Goal: Contribute content: Add original content to the website for others to see

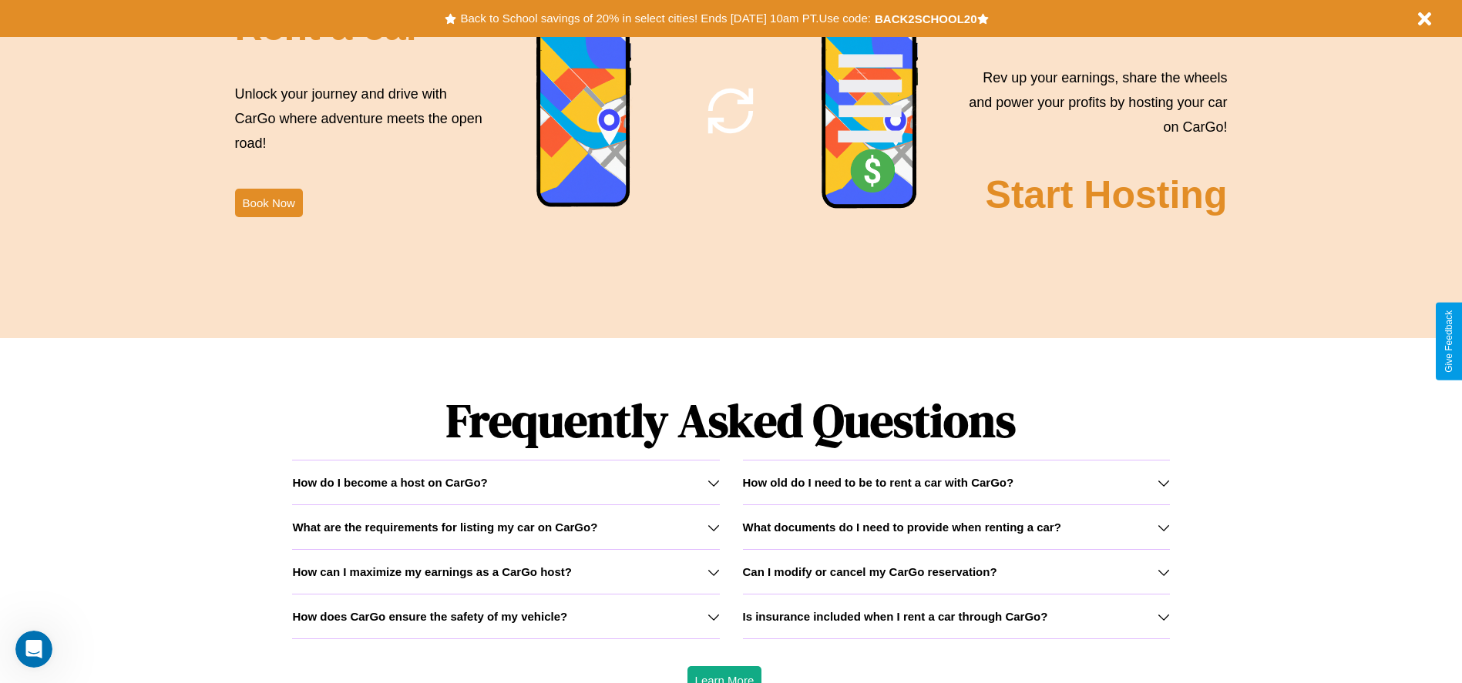
scroll to position [2210, 0]
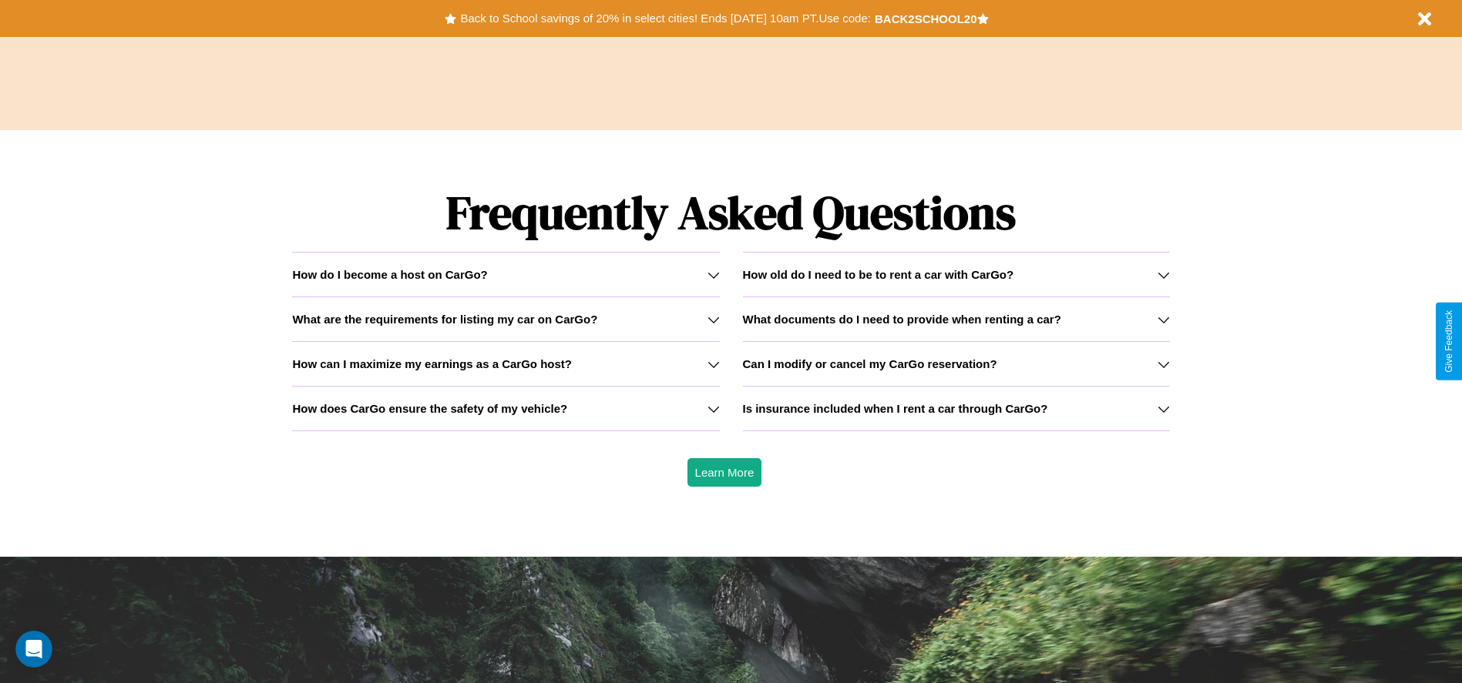
click at [1163, 274] on icon at bounding box center [1163, 275] width 12 height 12
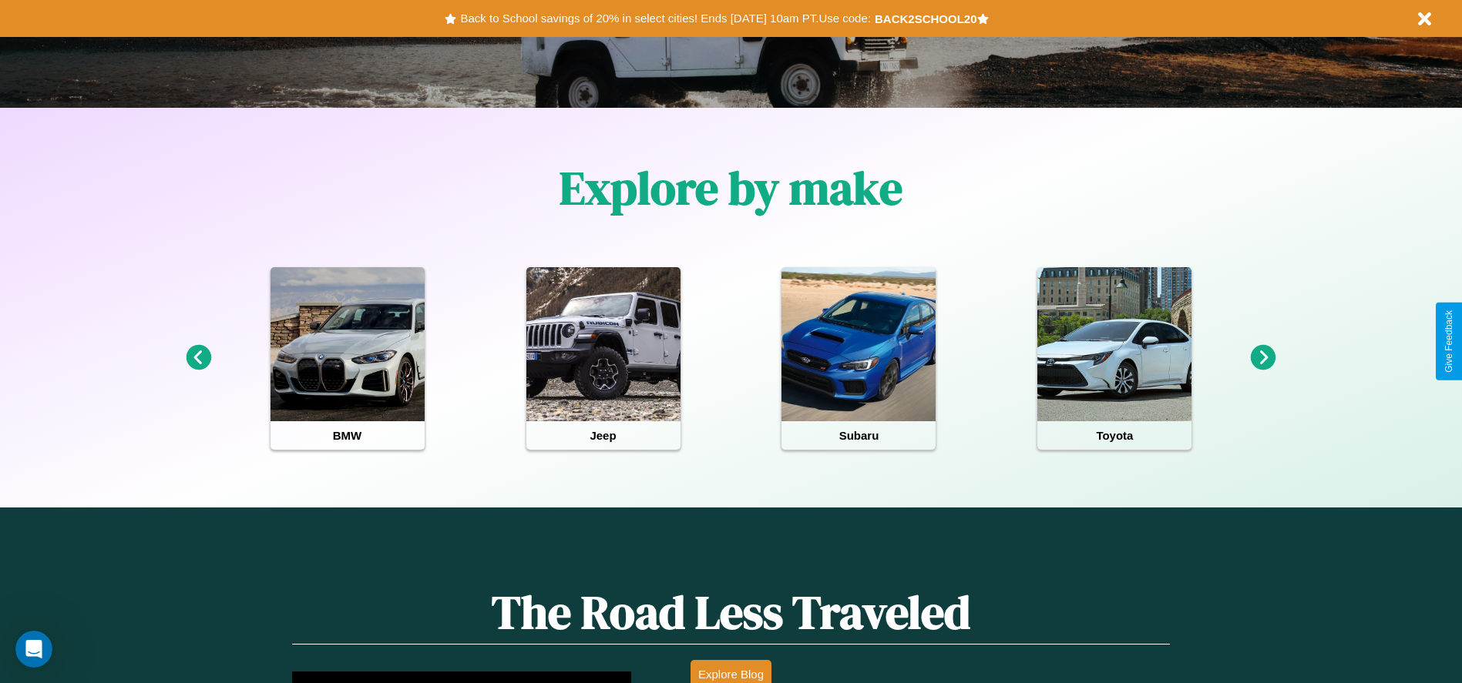
scroll to position [320, 0]
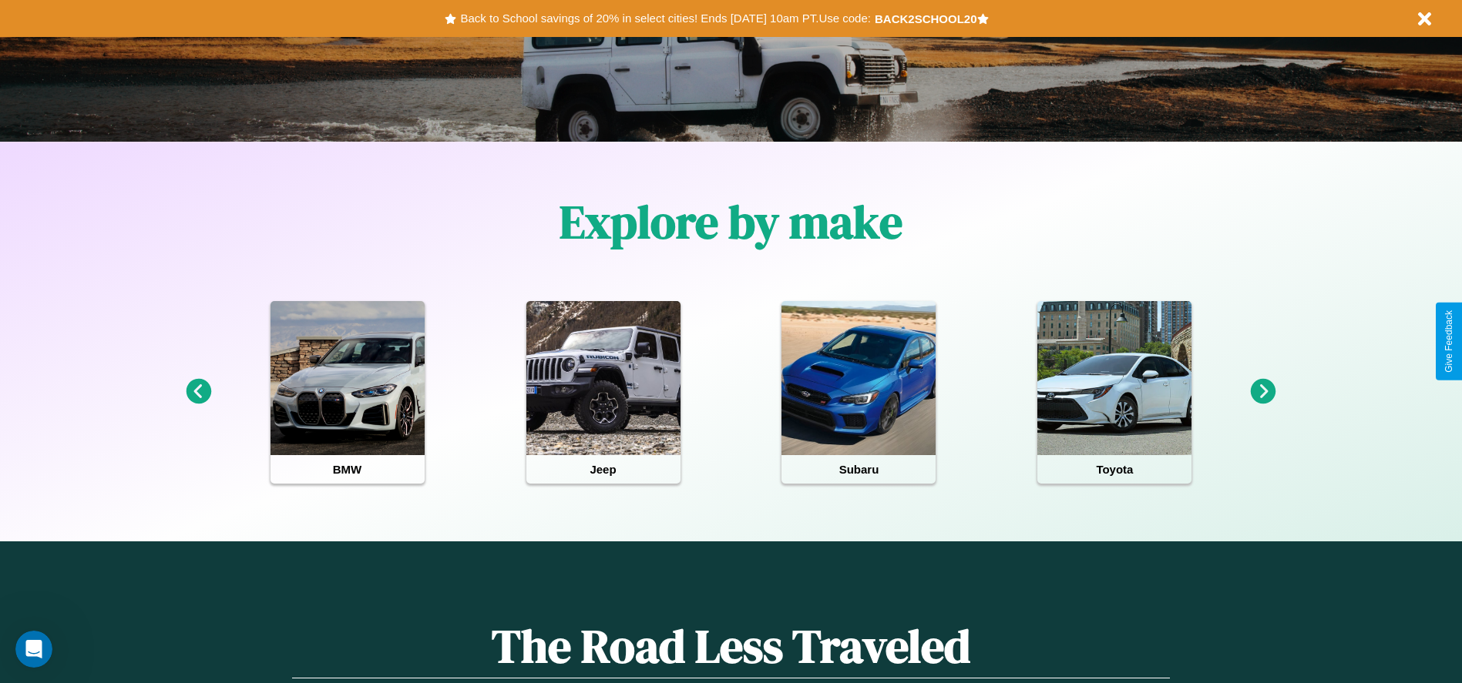
click at [1263, 392] on icon at bounding box center [1262, 391] width 25 height 25
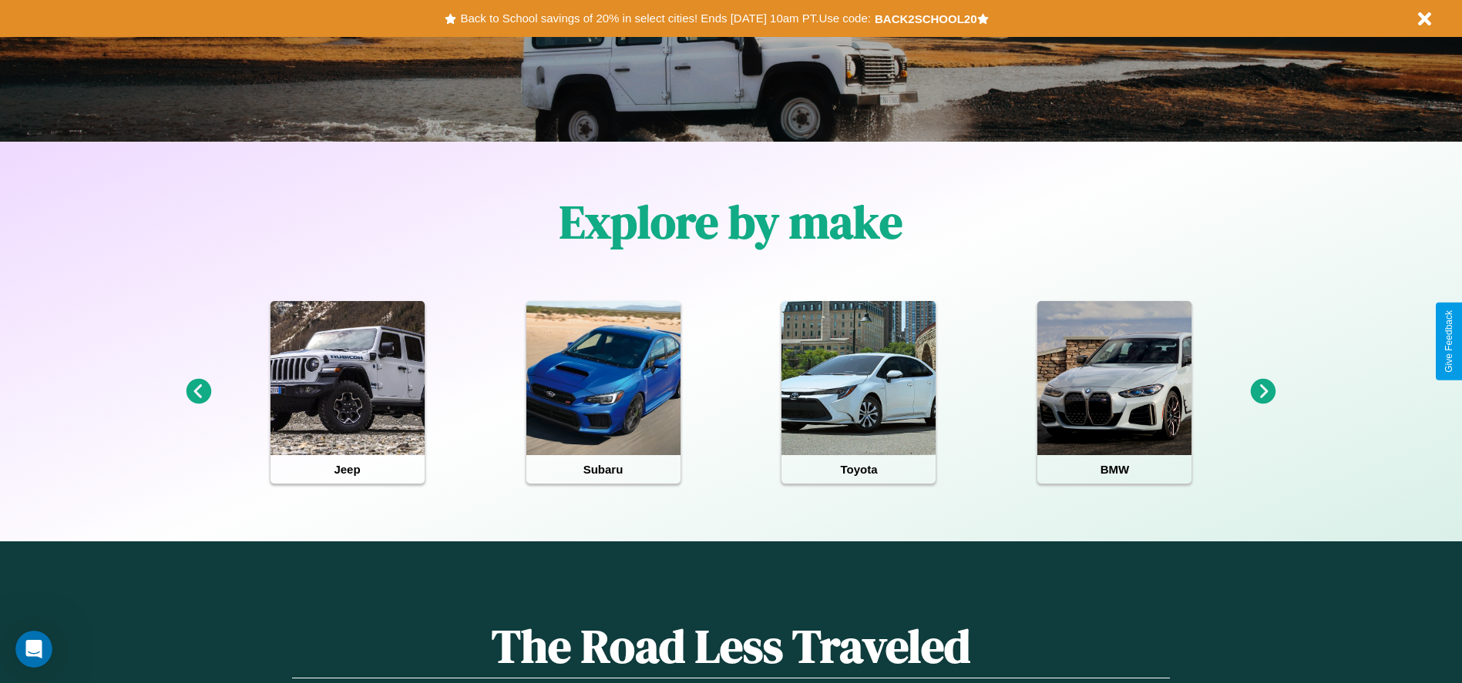
click at [1263, 392] on icon at bounding box center [1262, 391] width 25 height 25
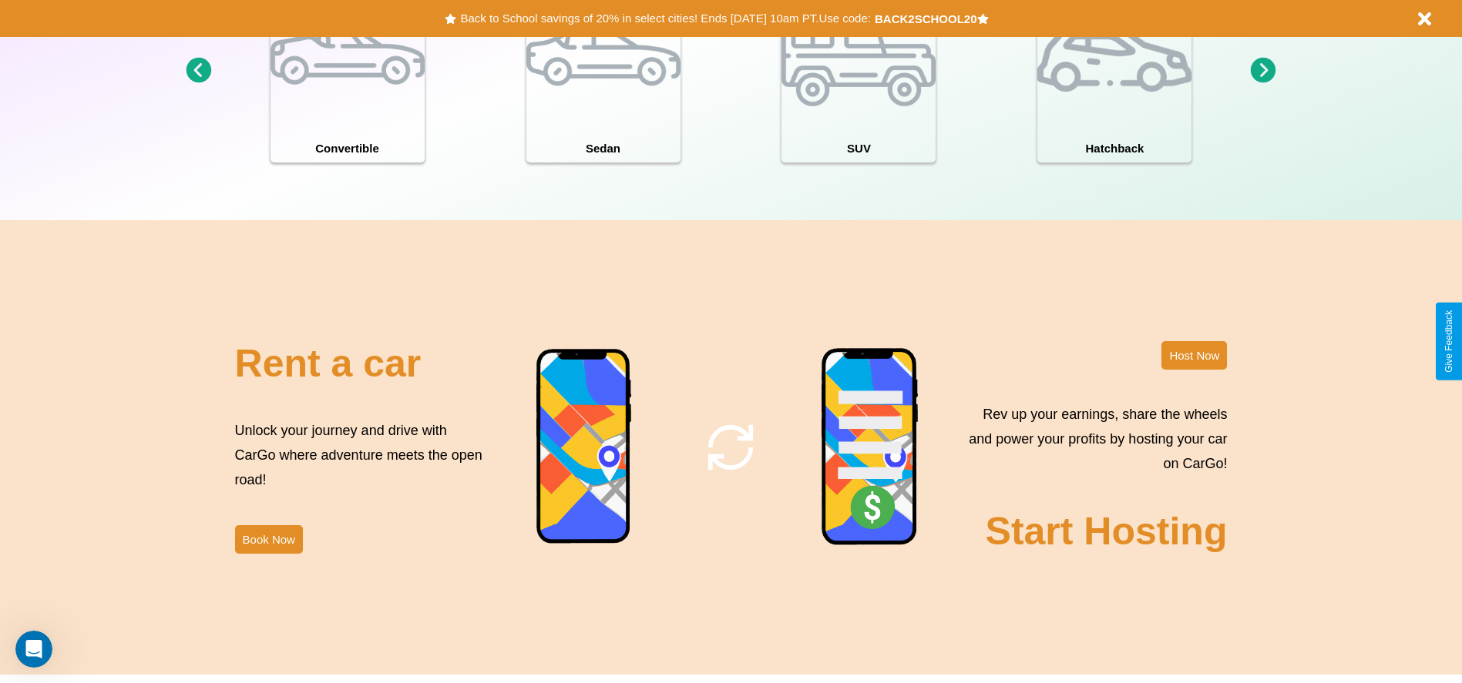
scroll to position [1680, 0]
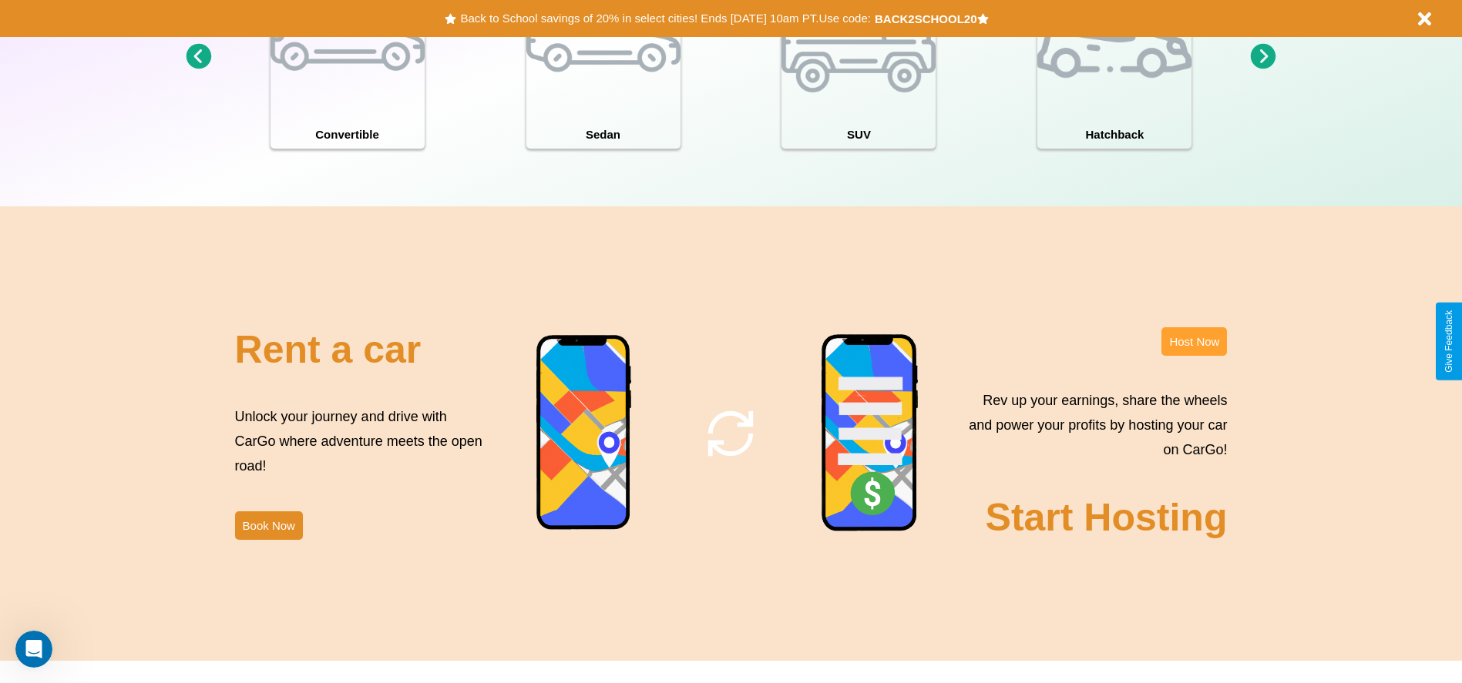
click at [1193, 341] on button "Host Now" at bounding box center [1193, 341] width 65 height 29
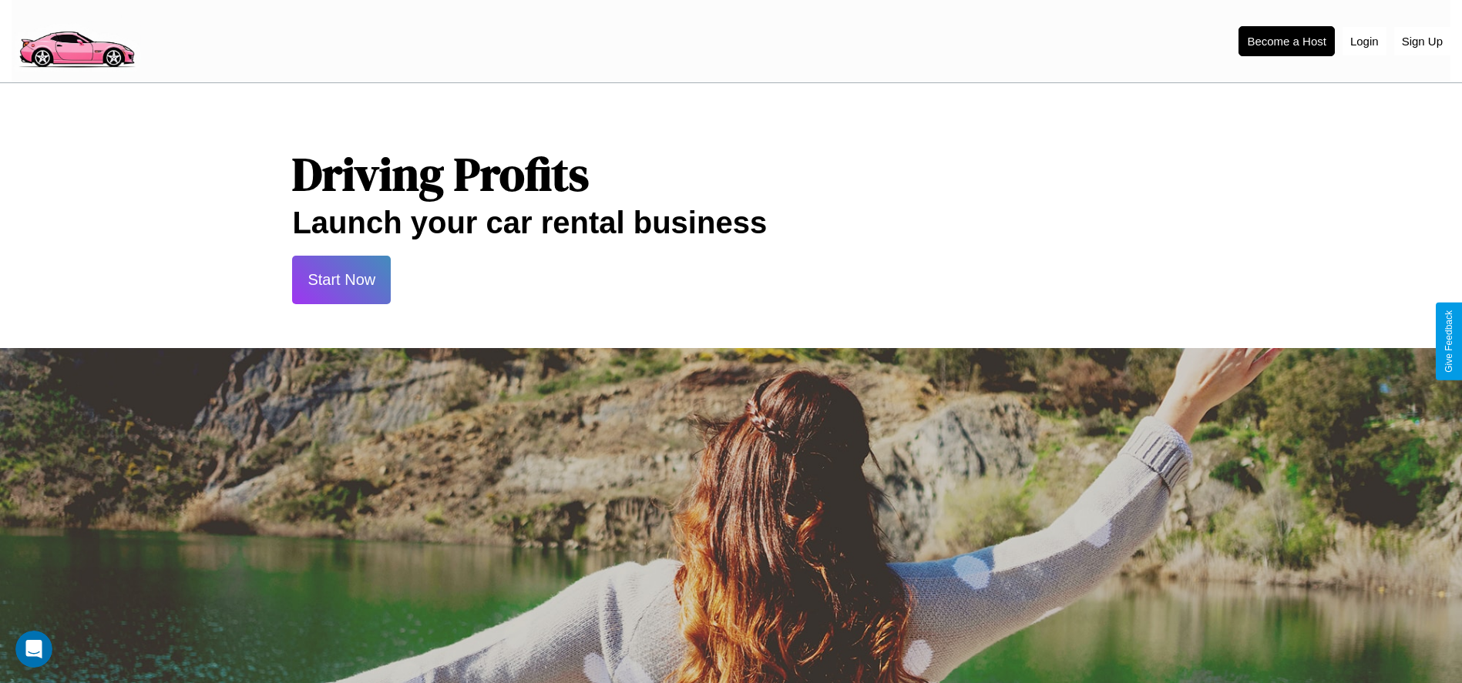
click at [341, 280] on button "Start Now" at bounding box center [341, 280] width 99 height 49
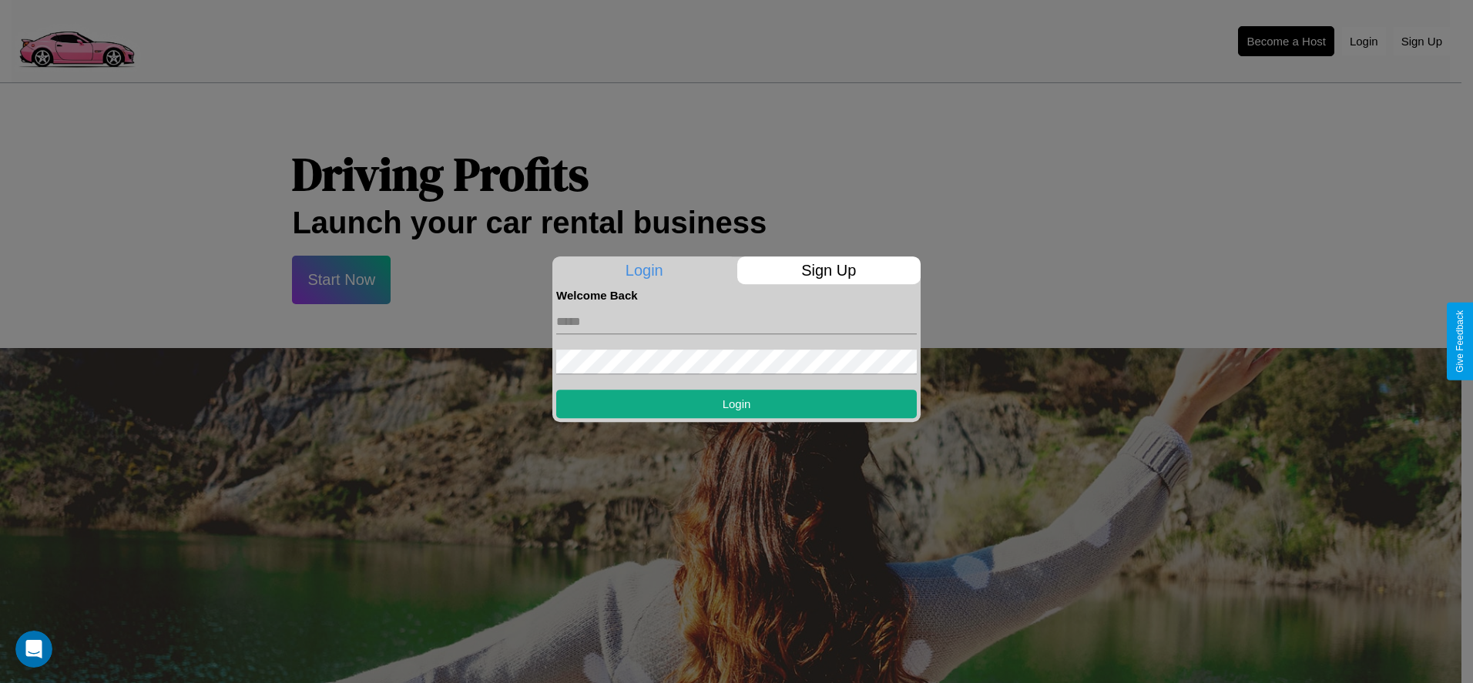
click at [737, 321] on input "text" at bounding box center [736, 322] width 361 height 25
type input "**********"
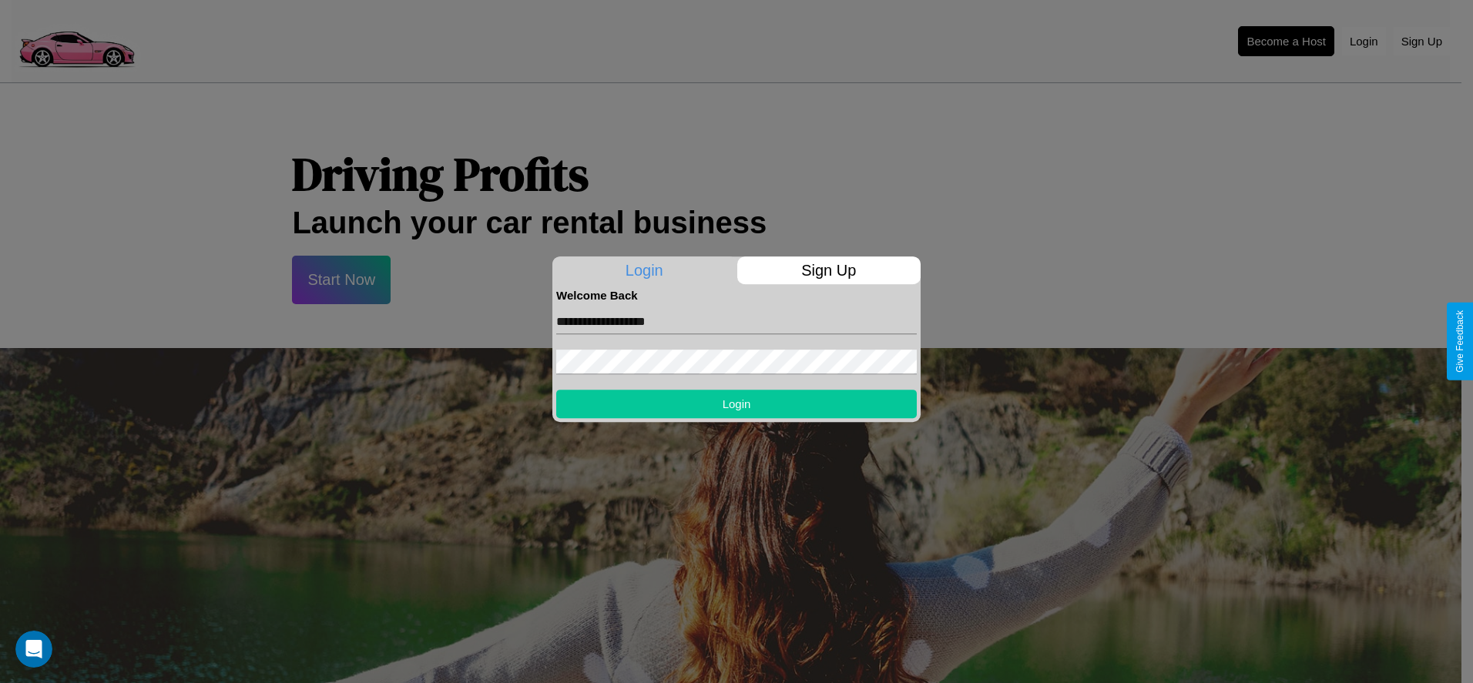
click at [737, 404] on button "Login" at bounding box center [736, 404] width 361 height 29
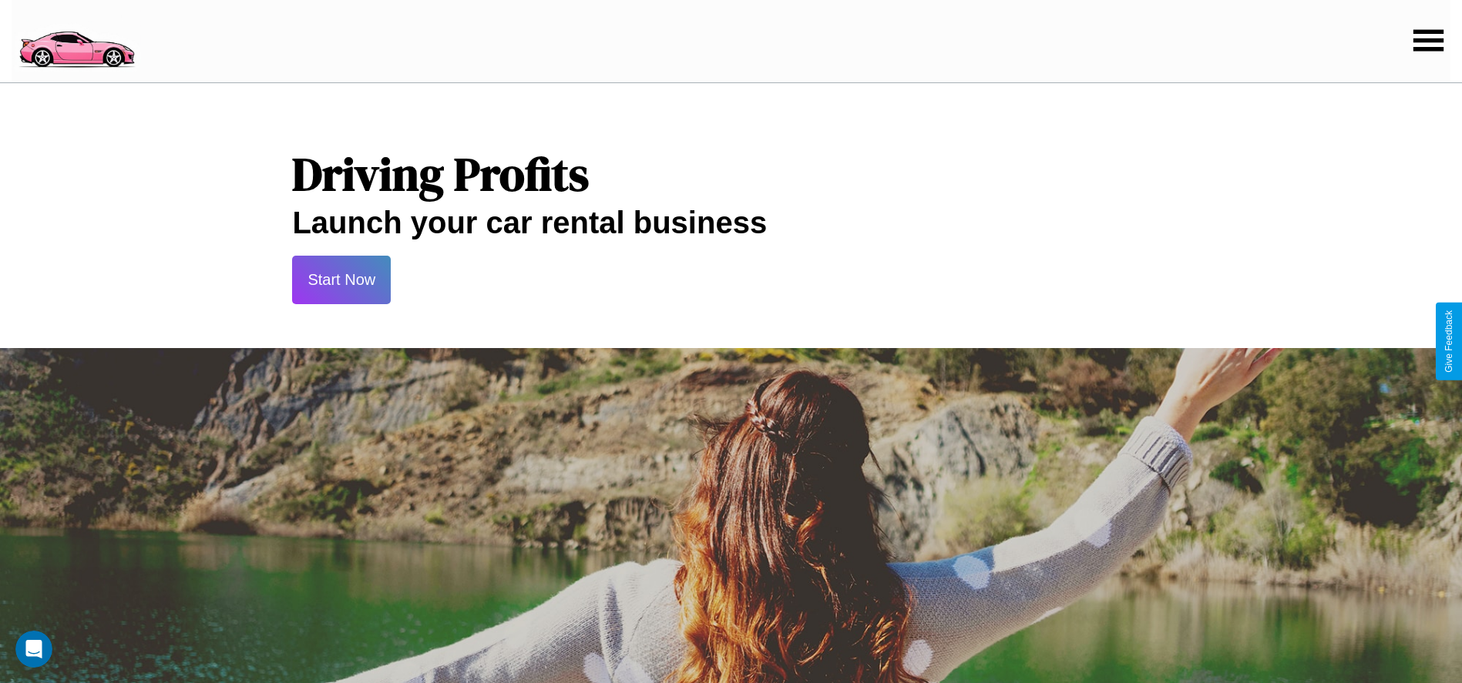
click at [341, 280] on button "Start Now" at bounding box center [341, 280] width 99 height 49
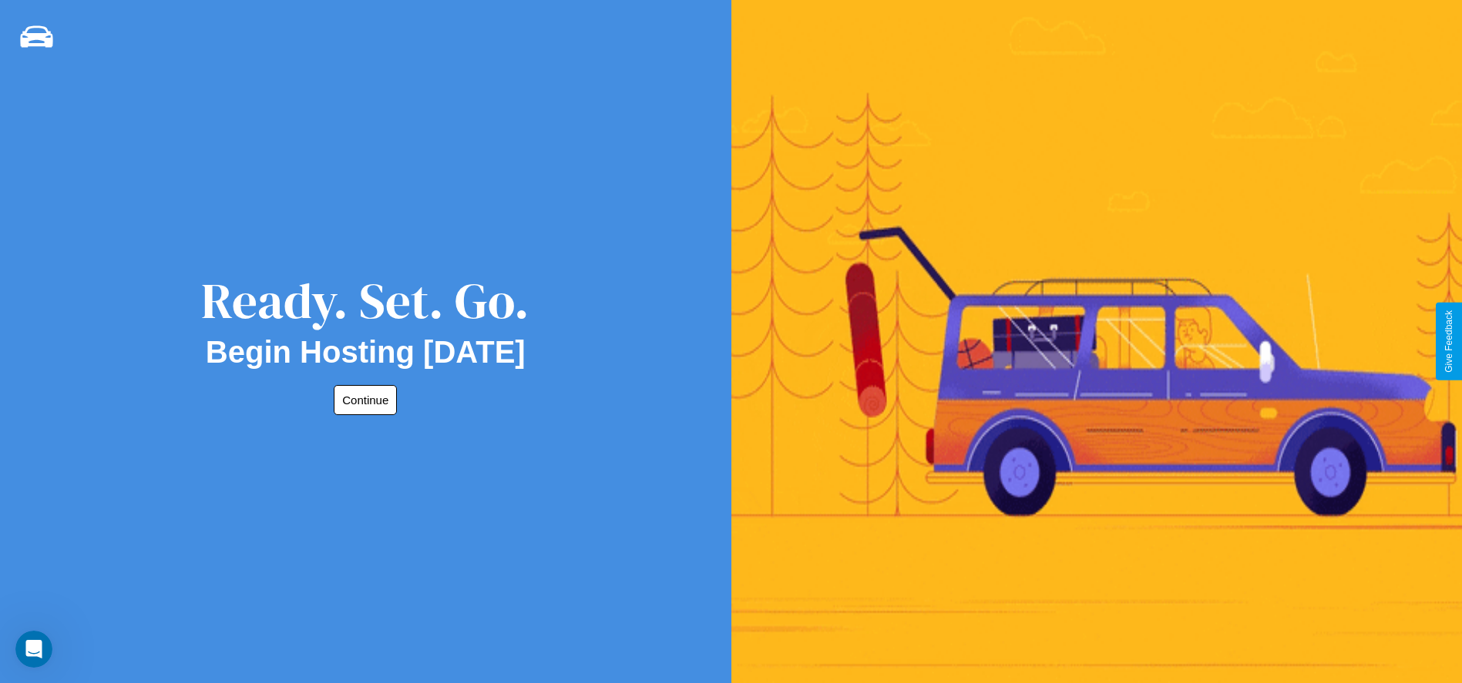
click at [362, 400] on button "Continue" at bounding box center [365, 400] width 63 height 30
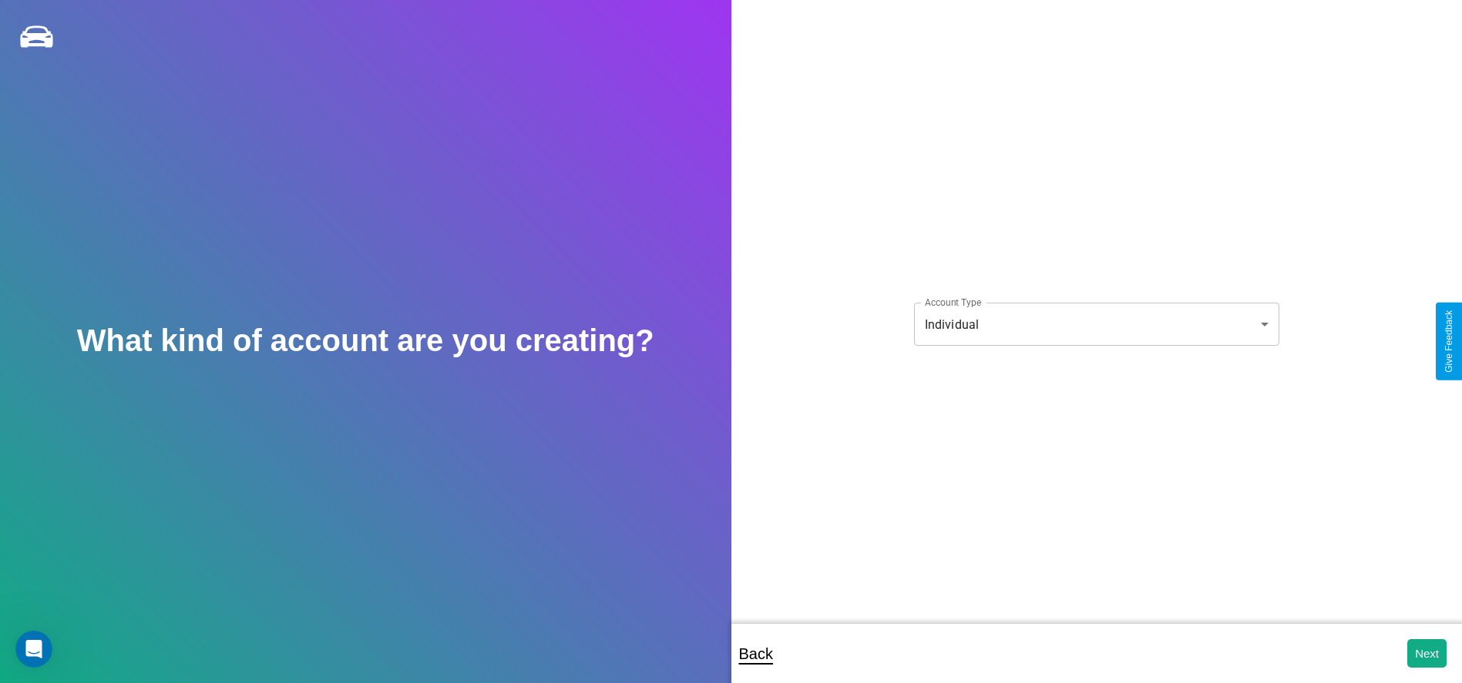
click at [1096, 324] on body "**********" at bounding box center [731, 352] width 1462 height 704
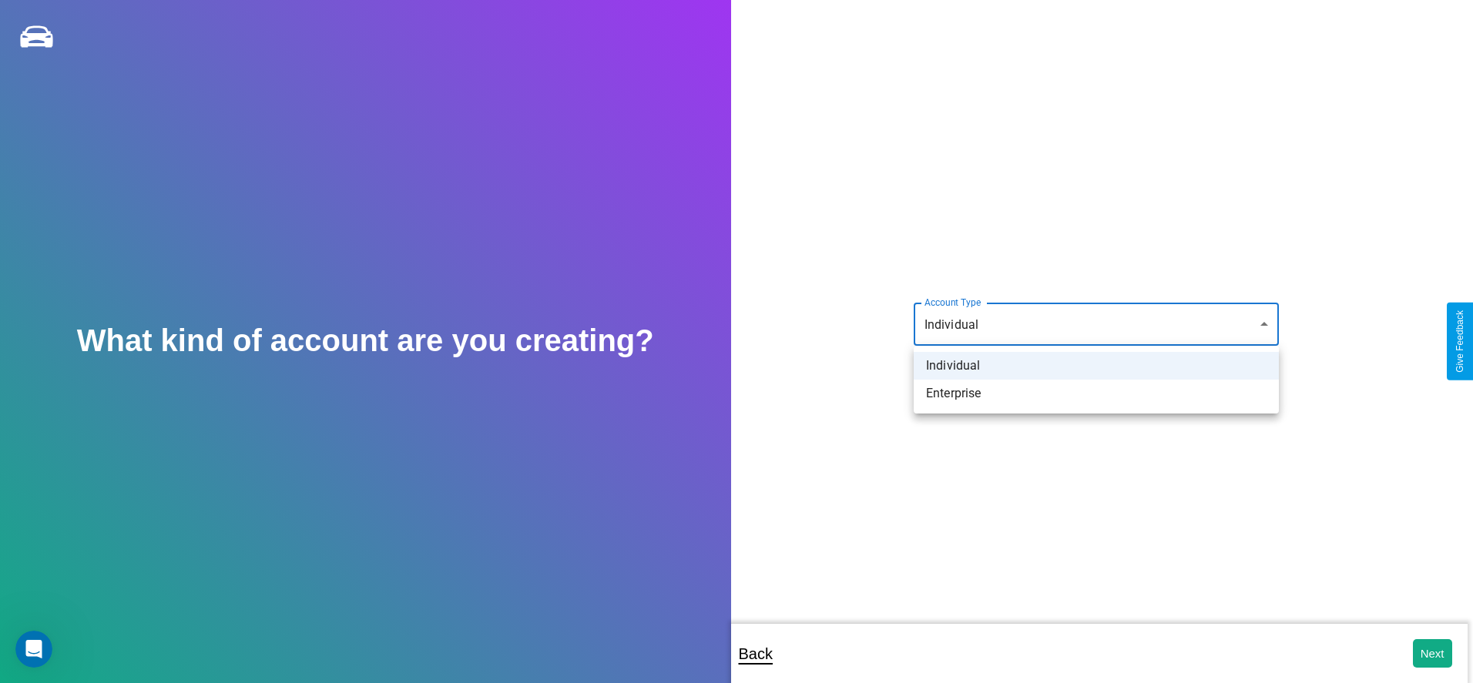
click at [1096, 366] on li "Individual" at bounding box center [1096, 366] width 365 height 28
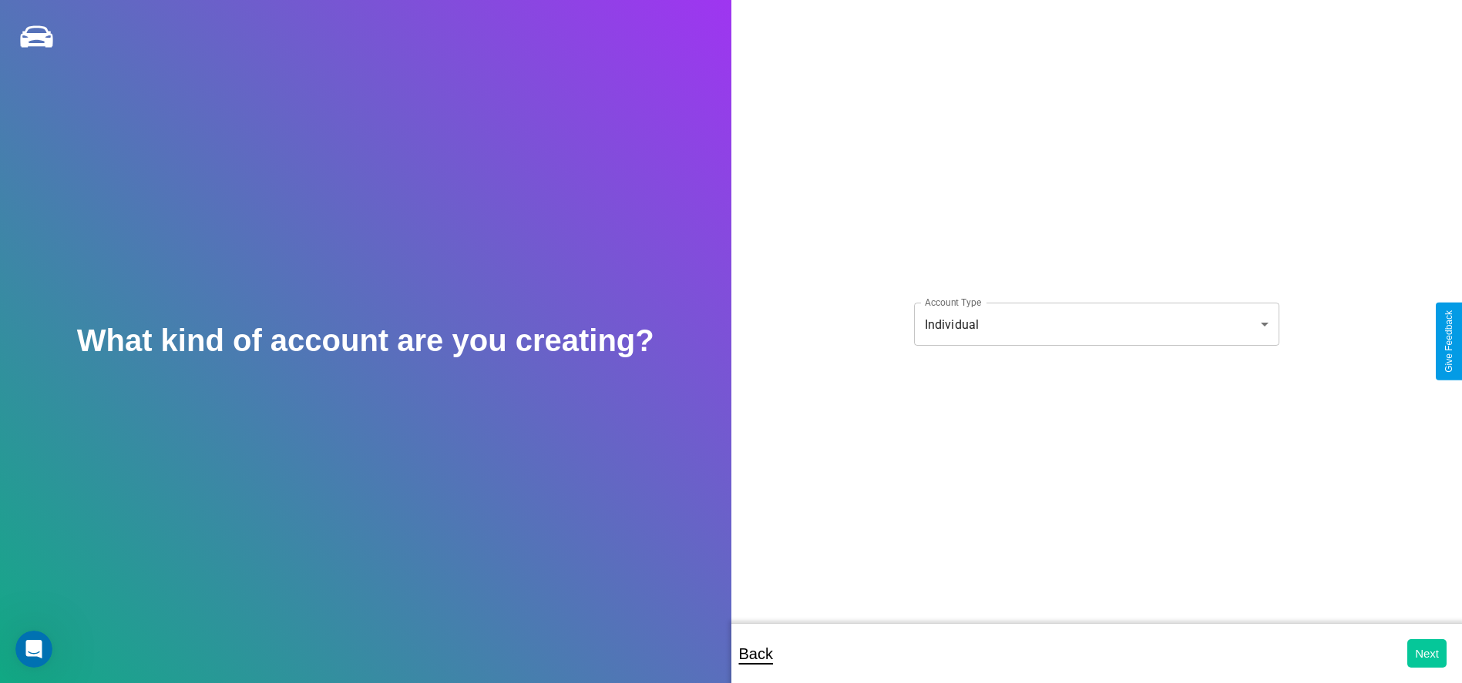
click at [1426, 653] on button "Next" at bounding box center [1426, 653] width 39 height 29
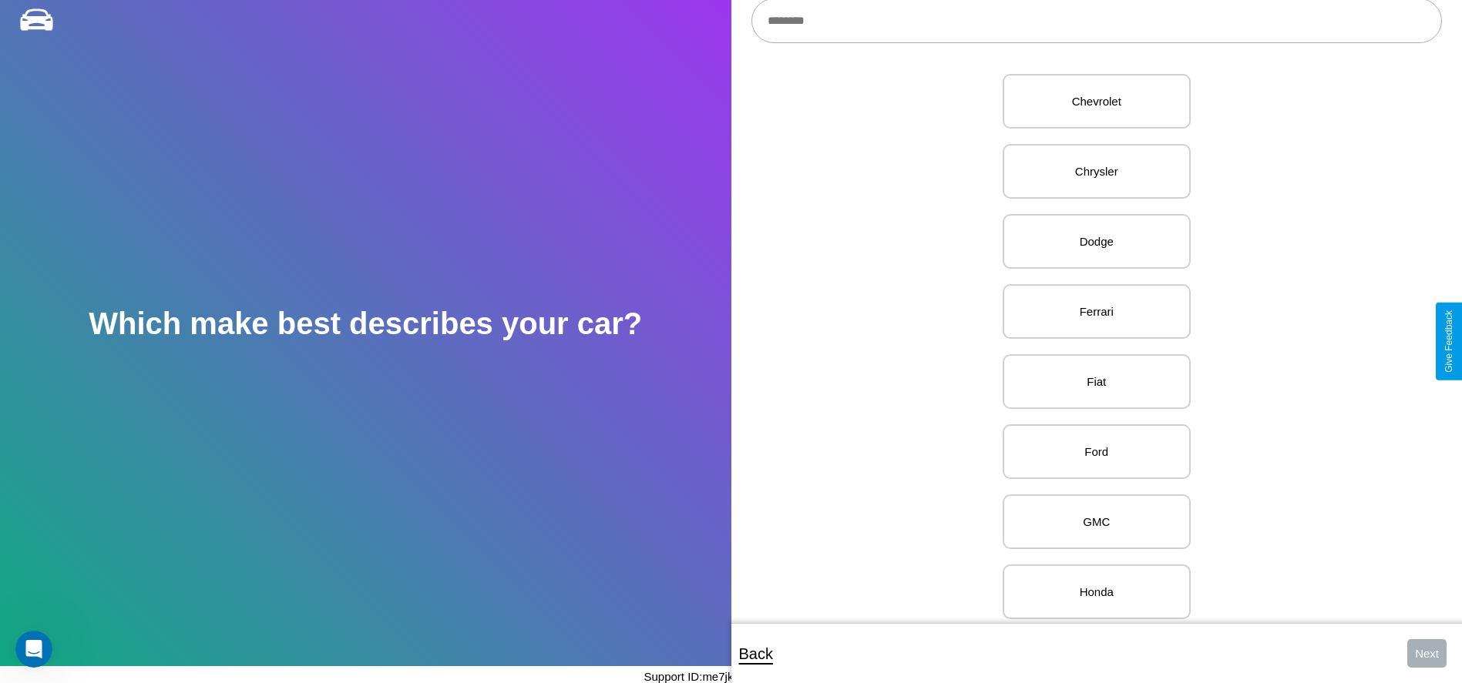
scroll to position [609, 0]
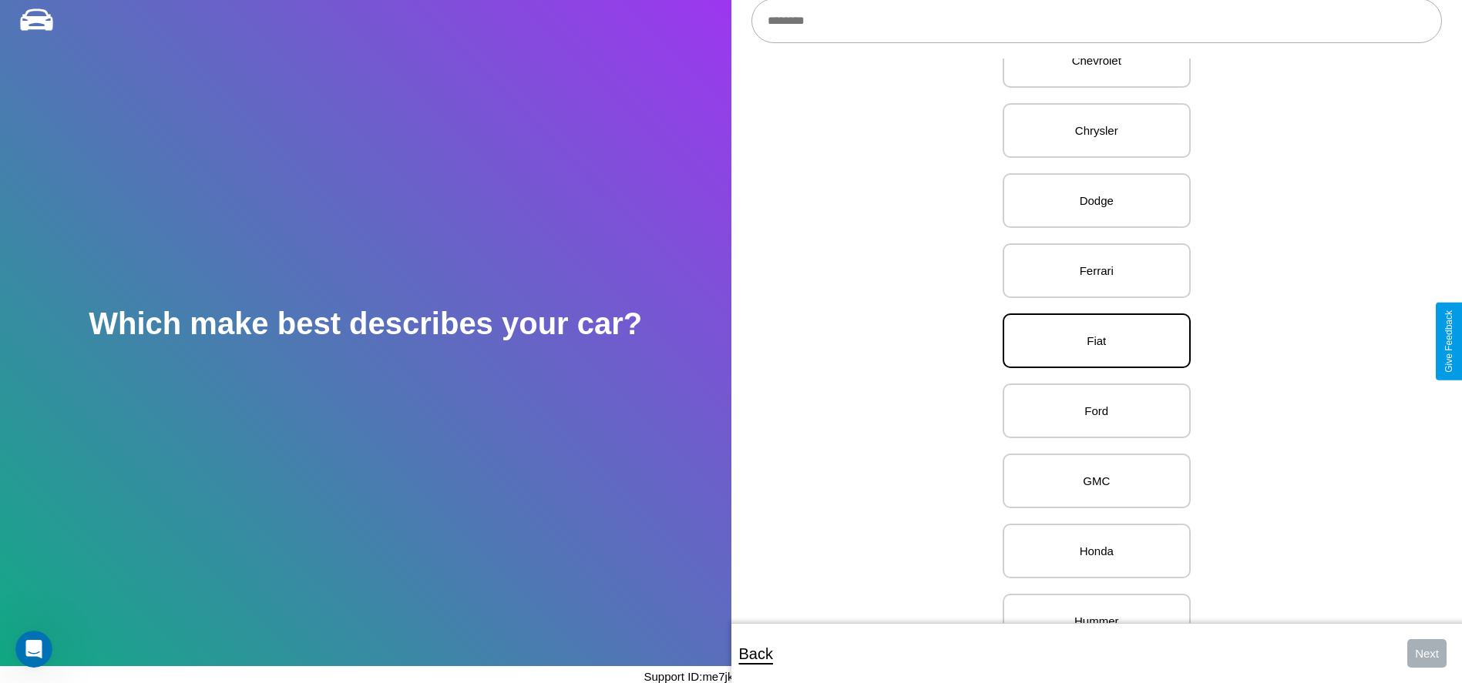
click at [1090, 341] on p "Fiat" at bounding box center [1096, 341] width 154 height 21
click at [1426, 653] on button "Next" at bounding box center [1426, 653] width 39 height 29
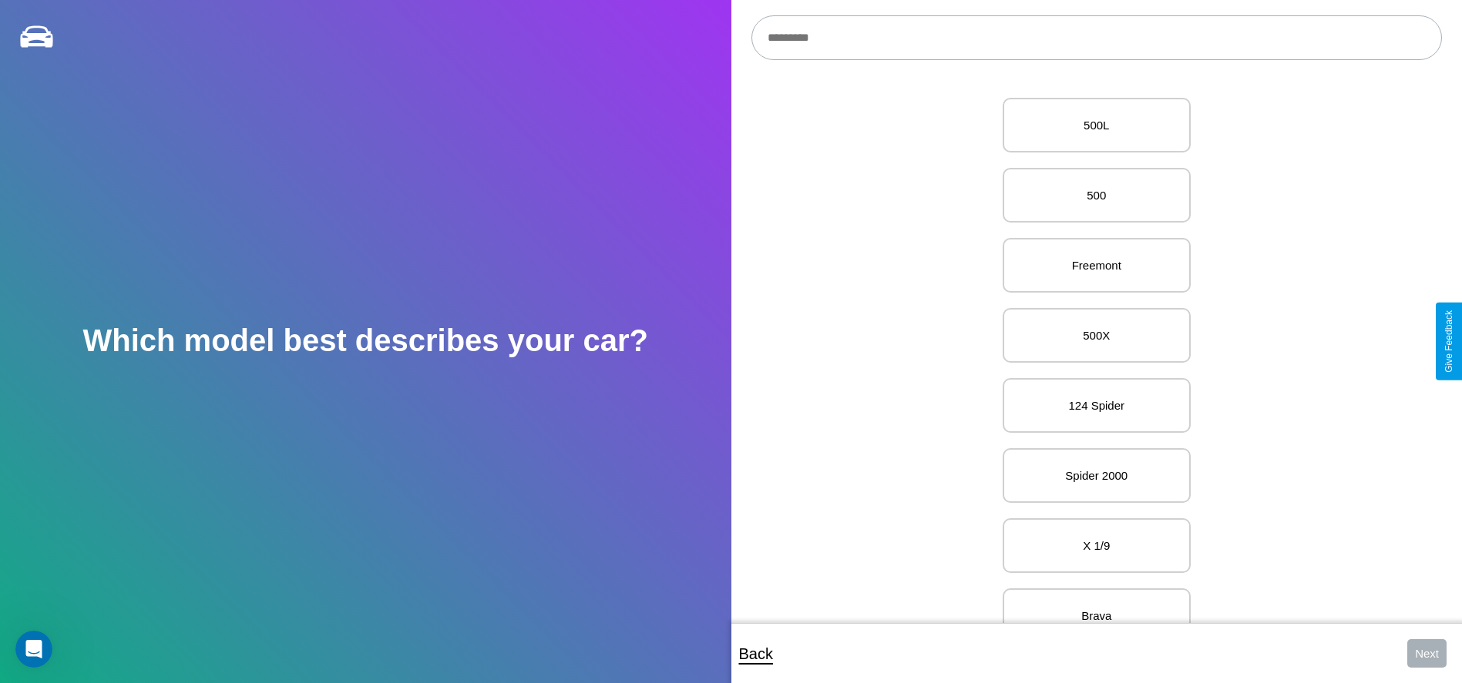
click at [1096, 38] on input "text" at bounding box center [1096, 37] width 690 height 45
type input "*****"
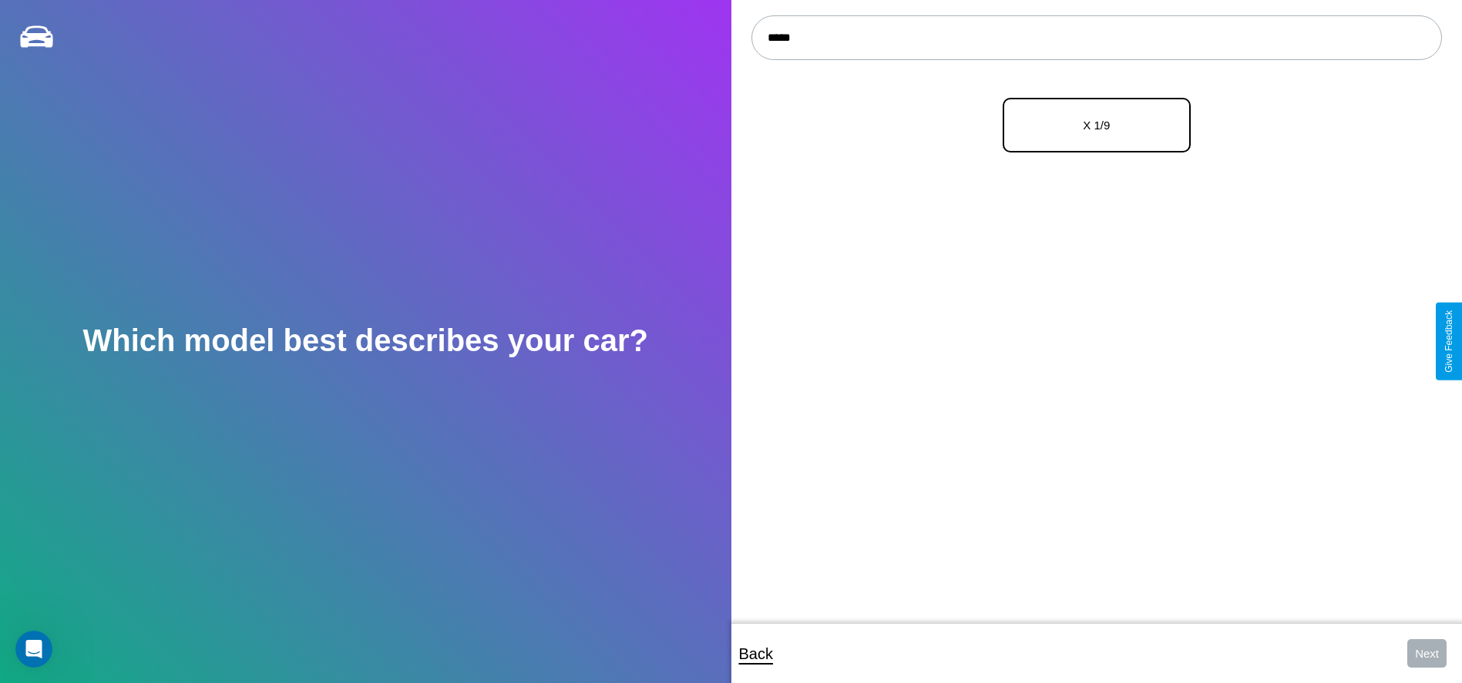
click at [1090, 126] on p "X 1/9" at bounding box center [1096, 125] width 154 height 21
click at [1426, 653] on button "Next" at bounding box center [1426, 653] width 39 height 29
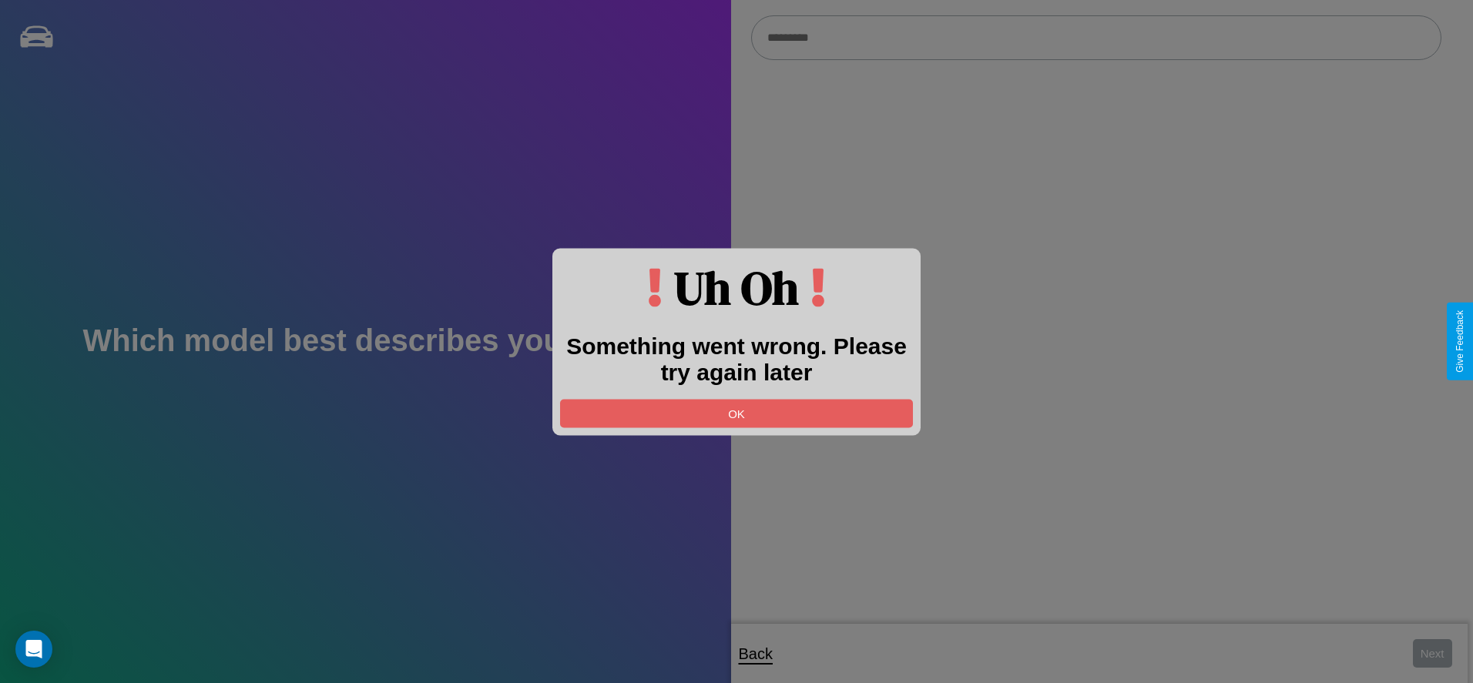
click at [1096, 38] on div at bounding box center [736, 341] width 1473 height 683
